Goal: Navigation & Orientation: Find specific page/section

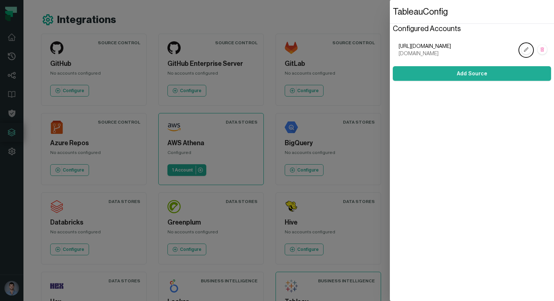
click at [390, 21] on dialog "Tableau Config Configured Accounts [URL][DOMAIN_NAME] [DOMAIN_NAME] Add Source" at bounding box center [472, 150] width 164 height 301
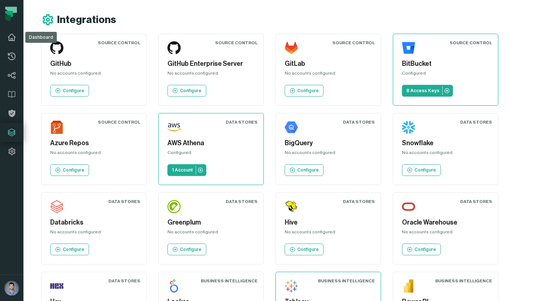
click at [14, 40] on icon at bounding box center [11, 37] width 7 height 7
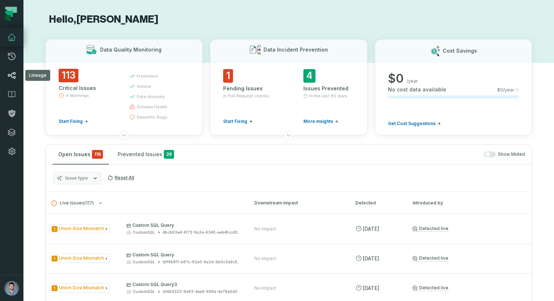
click at [11, 72] on icon at bounding box center [11, 75] width 9 height 9
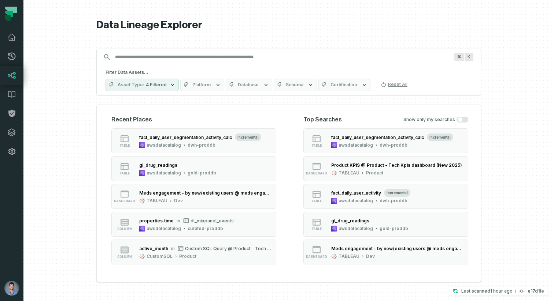
click at [132, 66] on div "Filter Data Assets... Asset Type 4 Filtered Platform Database Schema Certificat…" at bounding box center [288, 80] width 384 height 31
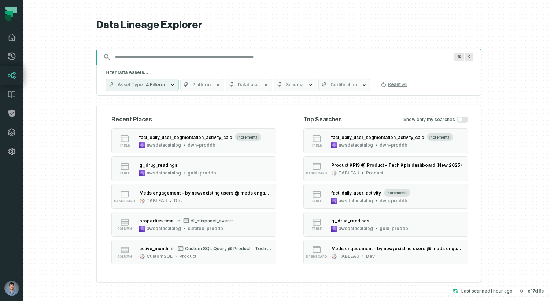
click at [130, 60] on input "Discovery Provider cmdk menu" at bounding box center [282, 57] width 343 height 12
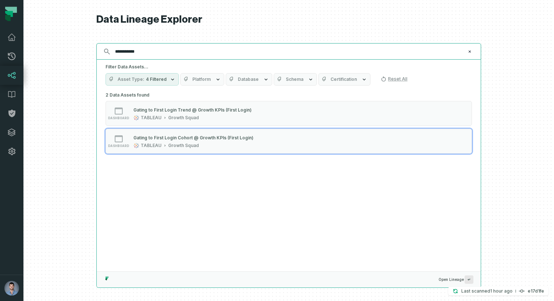
type input "**********"
